Goal: Transaction & Acquisition: Purchase product/service

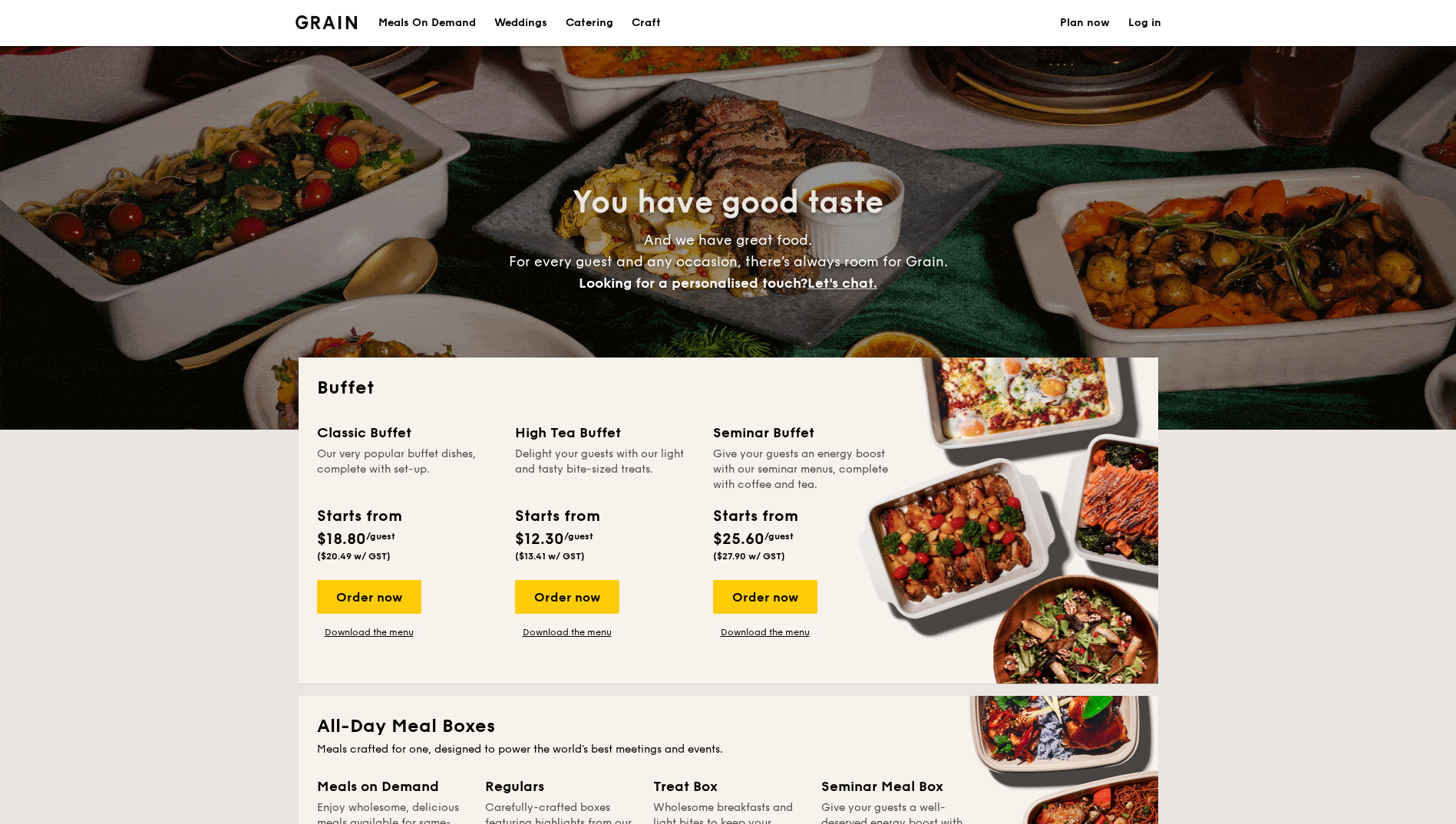
select select
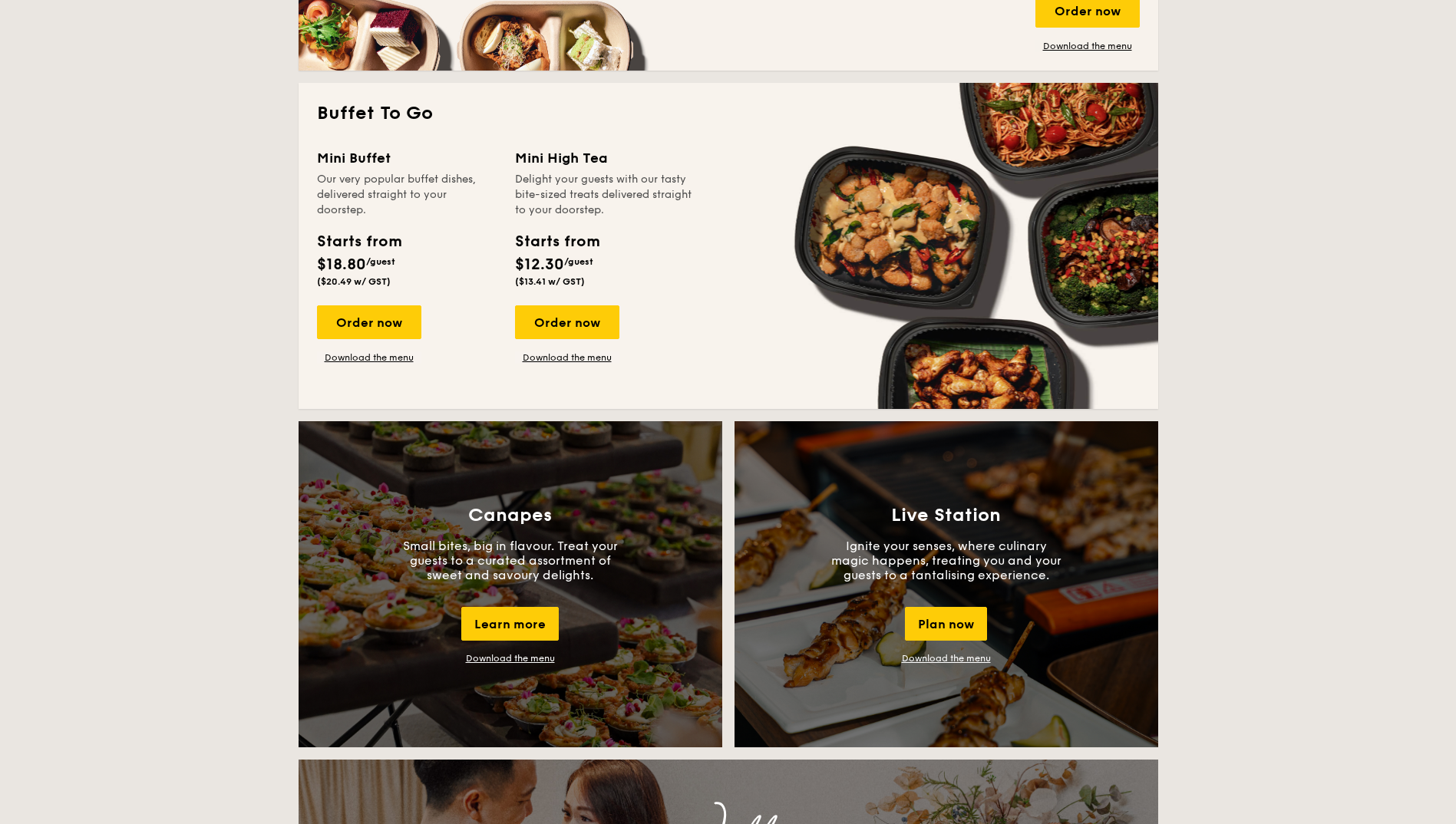
scroll to position [231, 0]
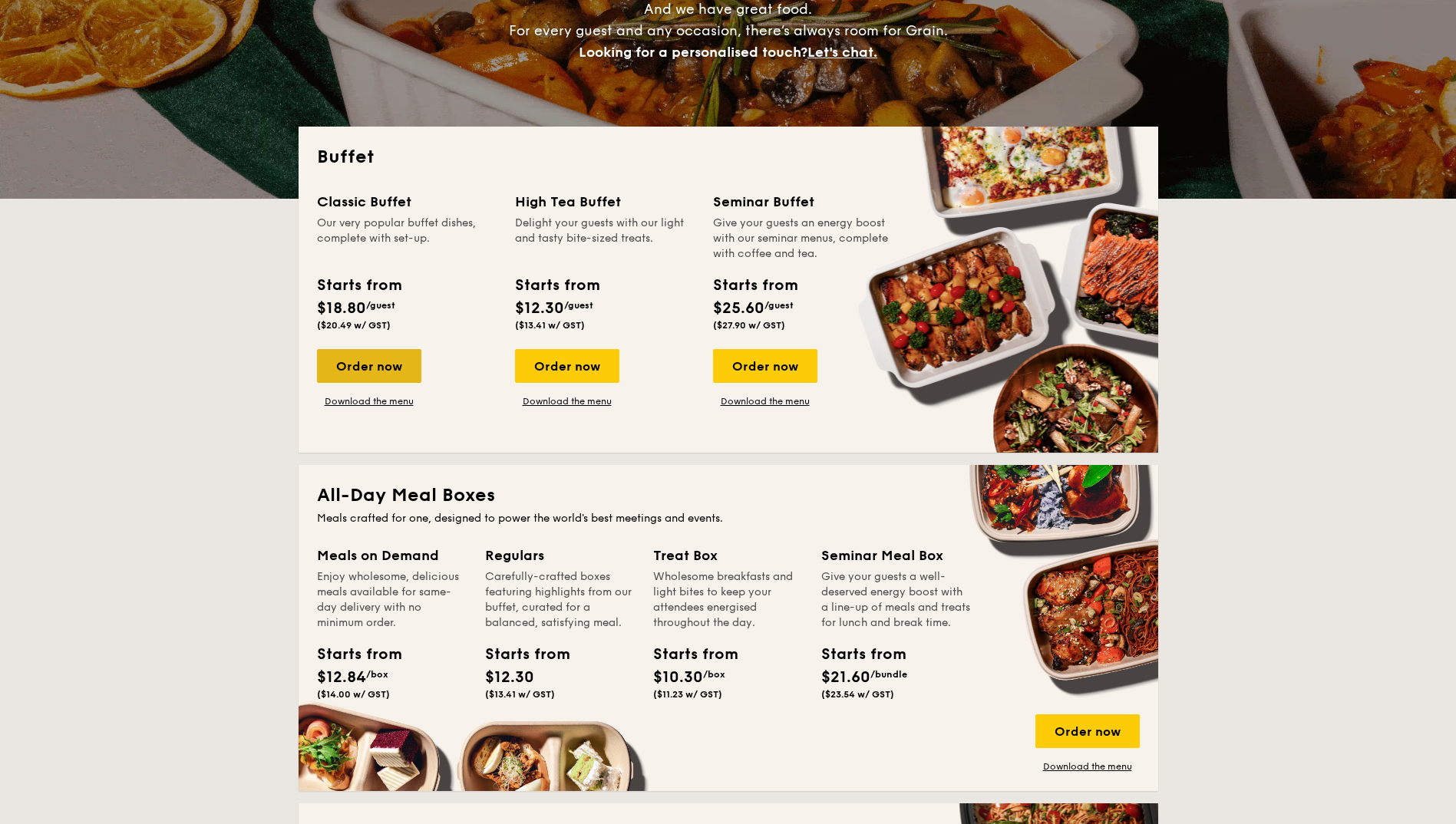
click at [358, 364] on div "Order now" at bounding box center [369, 367] width 105 height 34
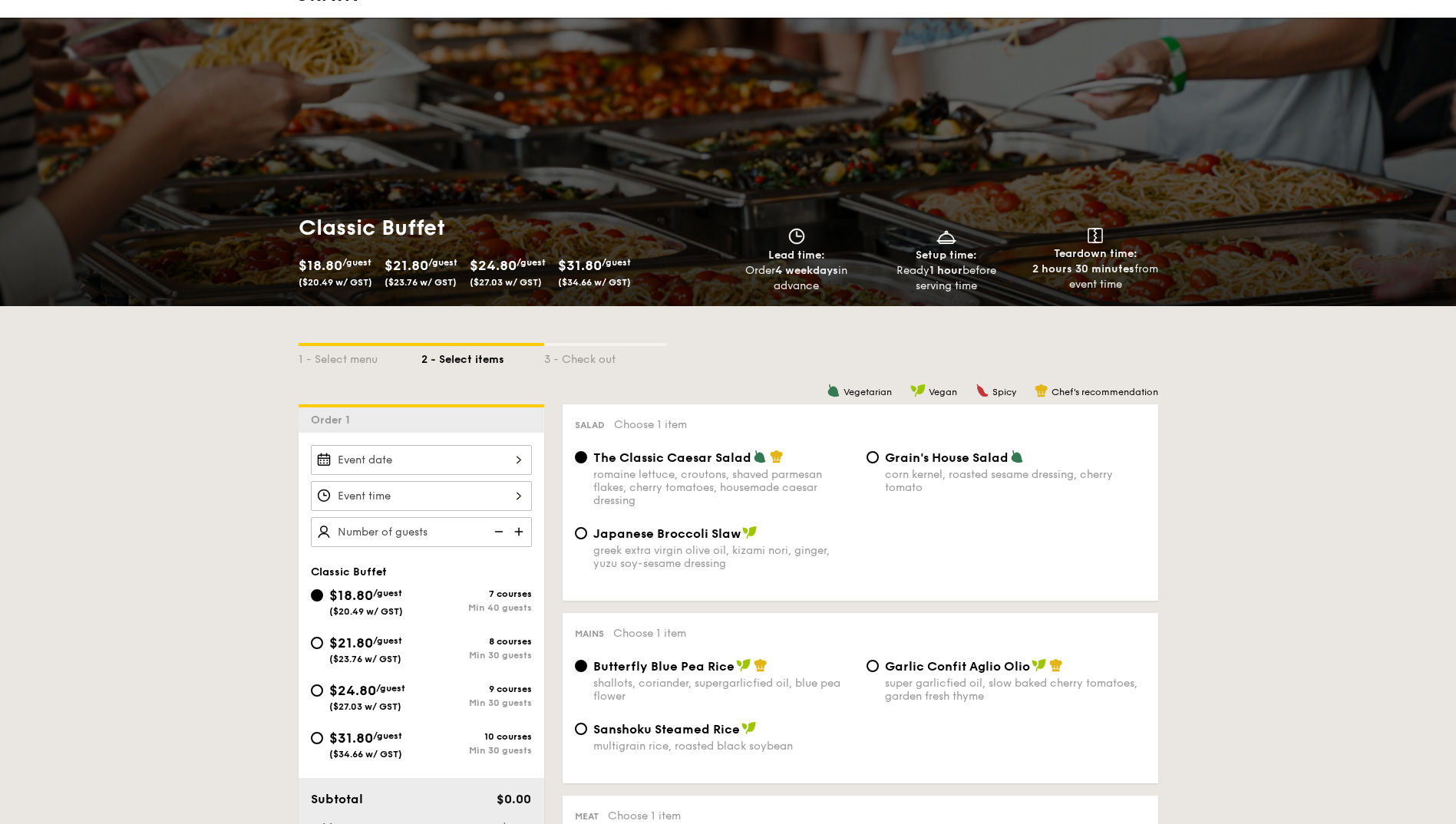
scroll to position [31, 0]
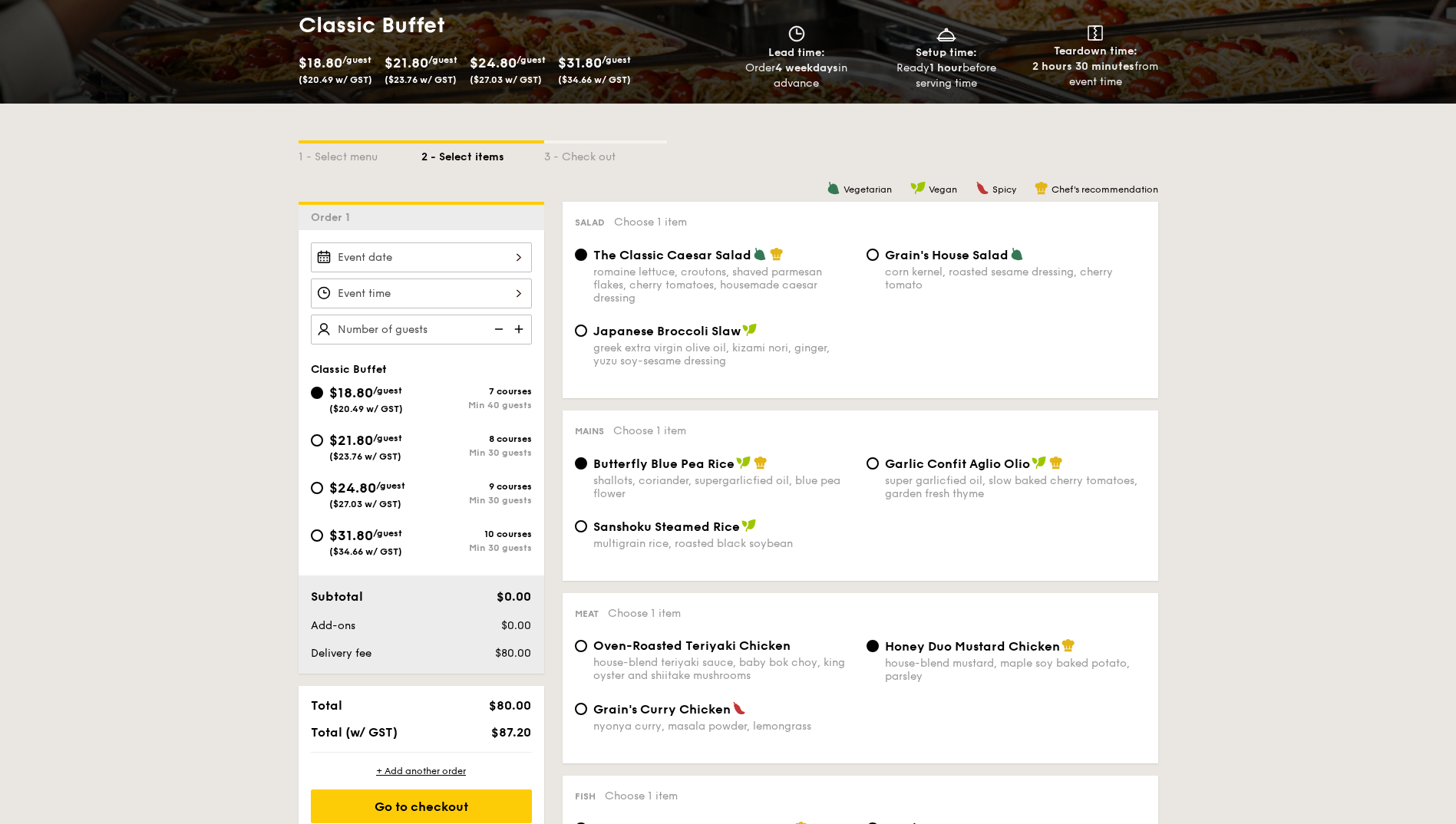
select select
